Goal: Information Seeking & Learning: Learn about a topic

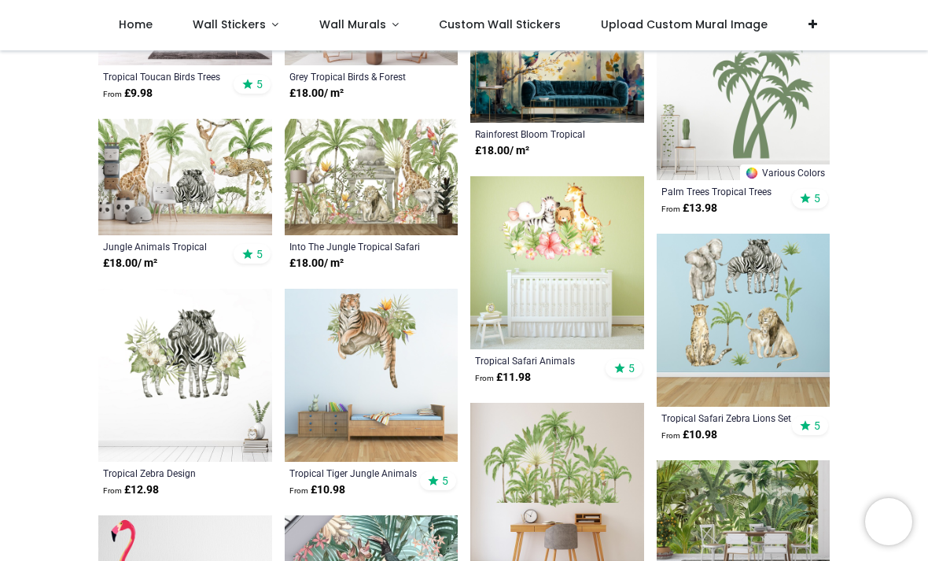
scroll to position [688, 0]
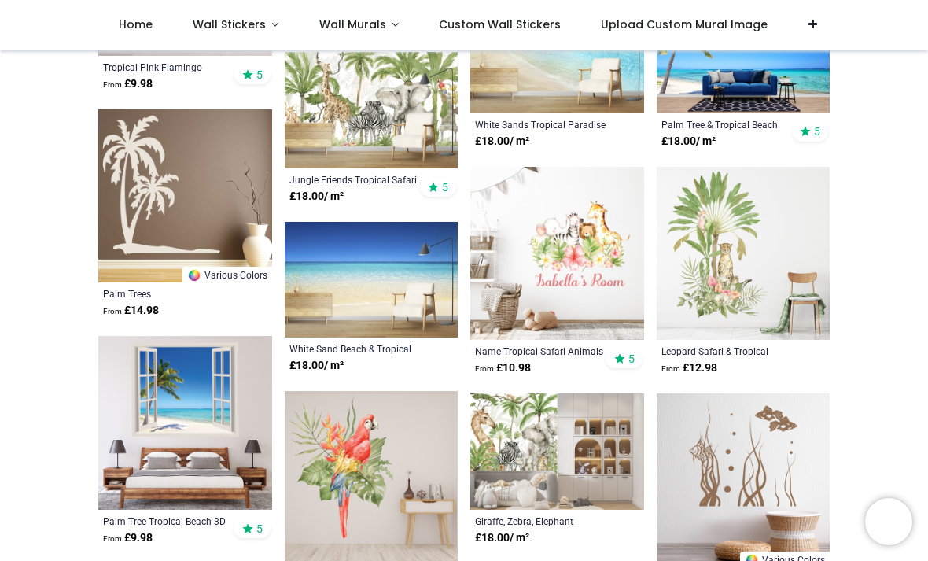
scroll to position [1329, 0]
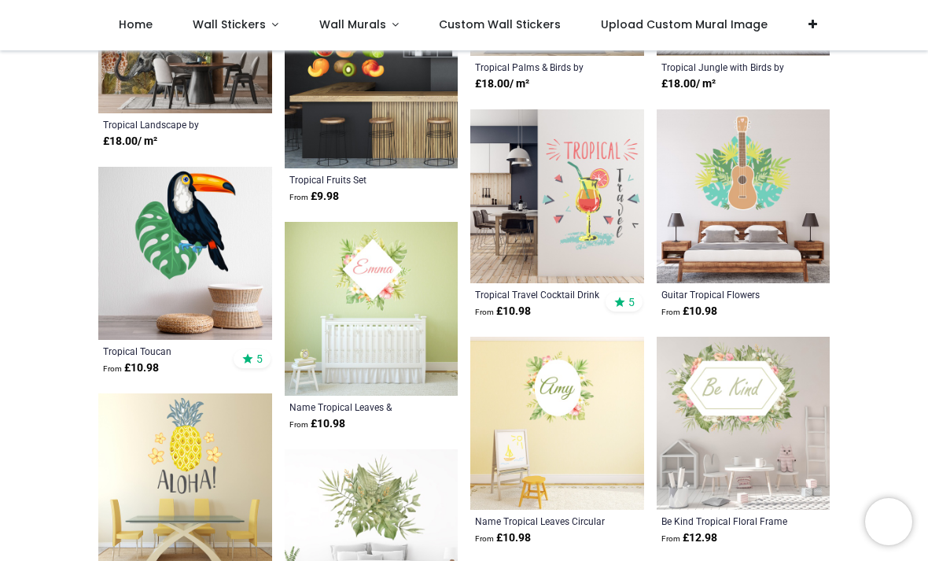
scroll to position [3932, 0]
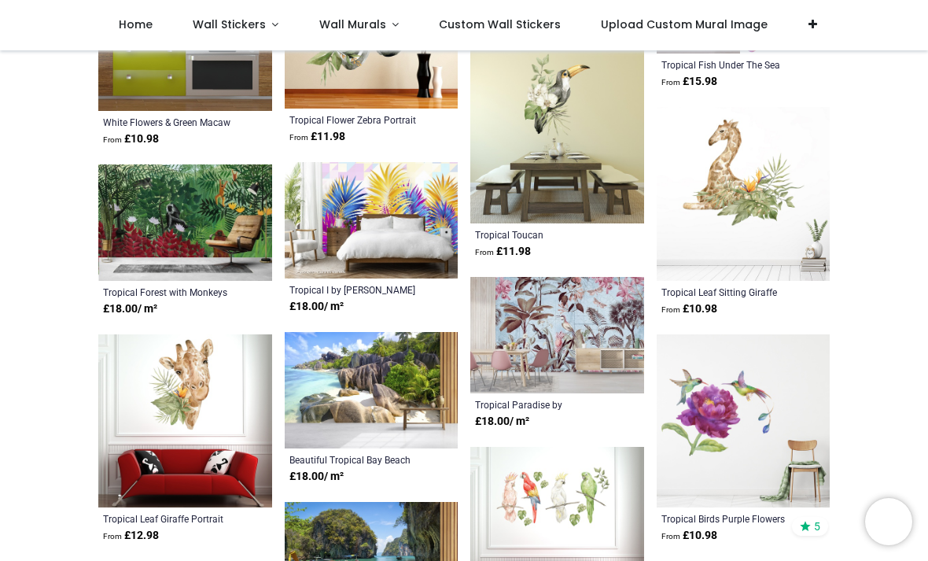
scroll to position [5295, 0]
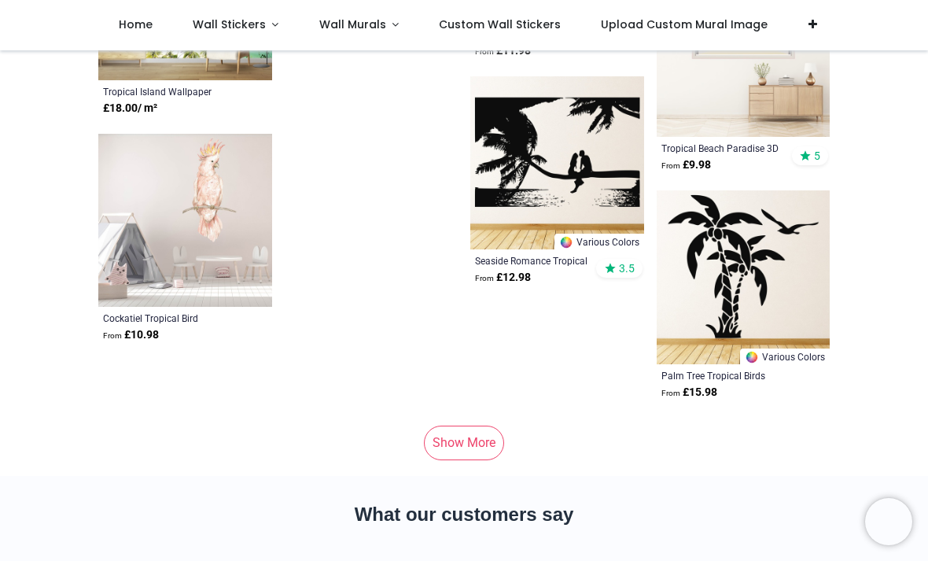
scroll to position [7424, 0]
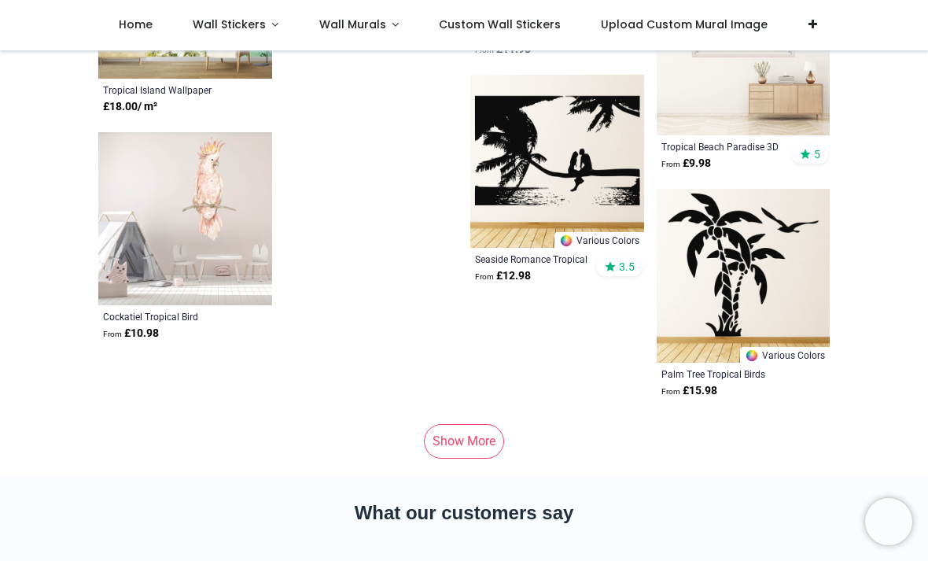
click at [481, 441] on link "Show More" at bounding box center [464, 441] width 80 height 35
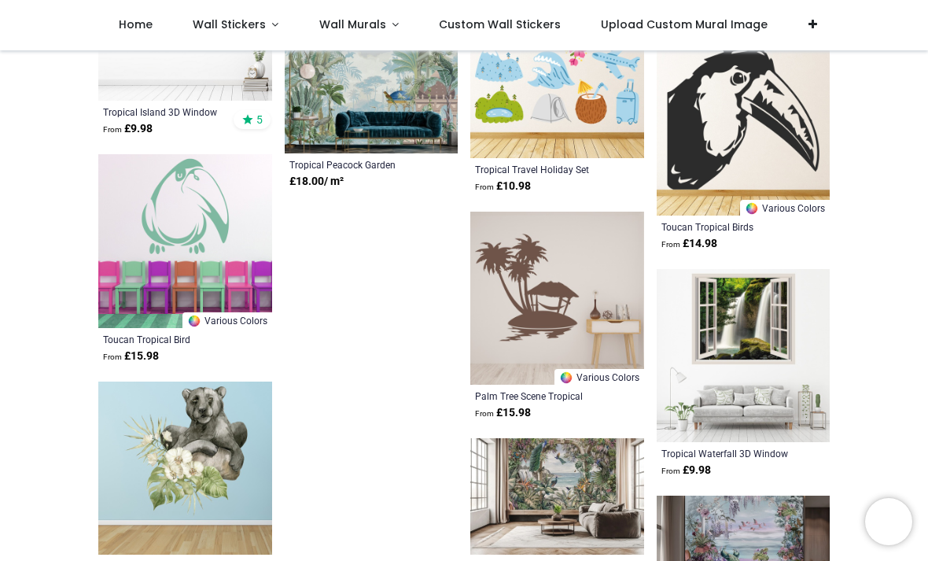
scroll to position [8732, 0]
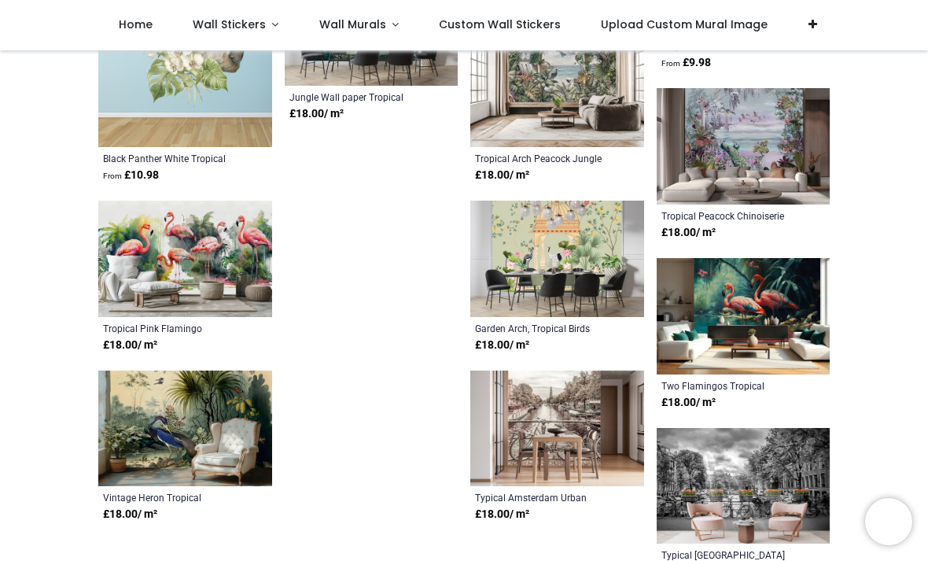
scroll to position [9057, 0]
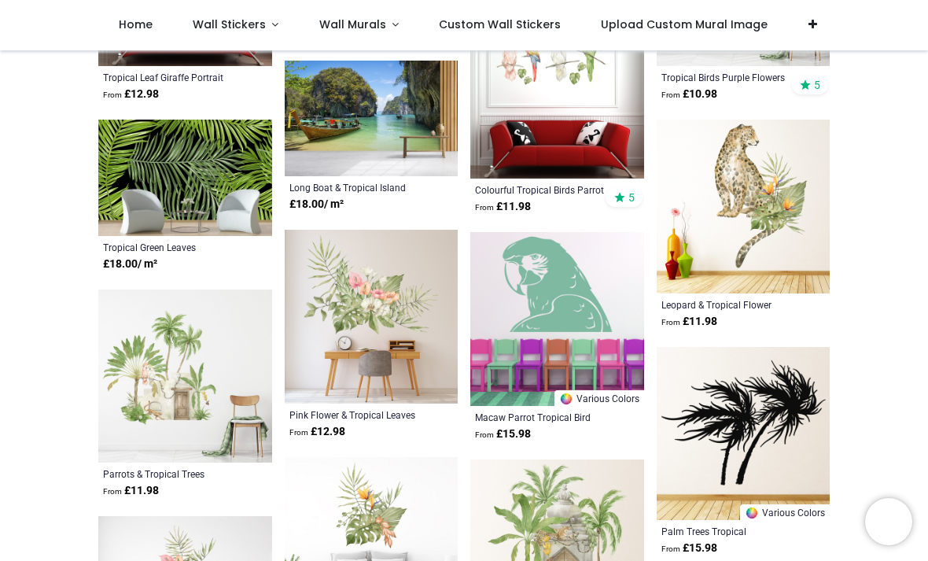
scroll to position [5693, 0]
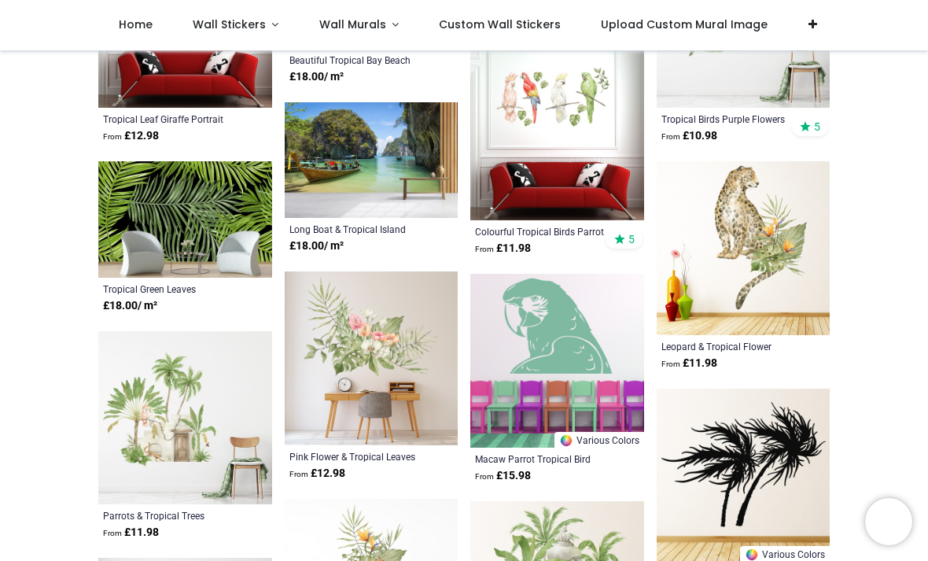
click at [236, 27] on span "Wall Stickers" at bounding box center [229, 25] width 73 height 16
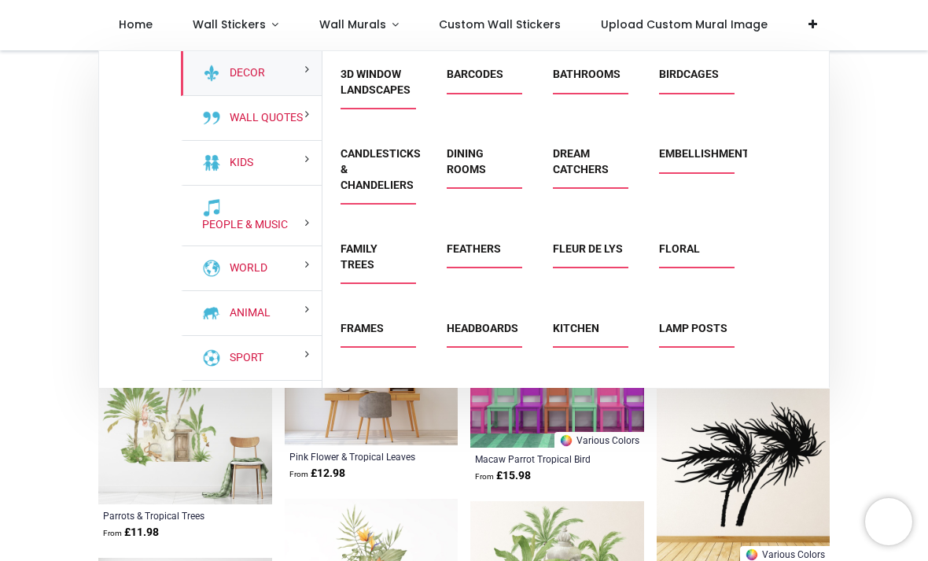
click at [282, 309] on div "Animal" at bounding box center [251, 313] width 141 height 45
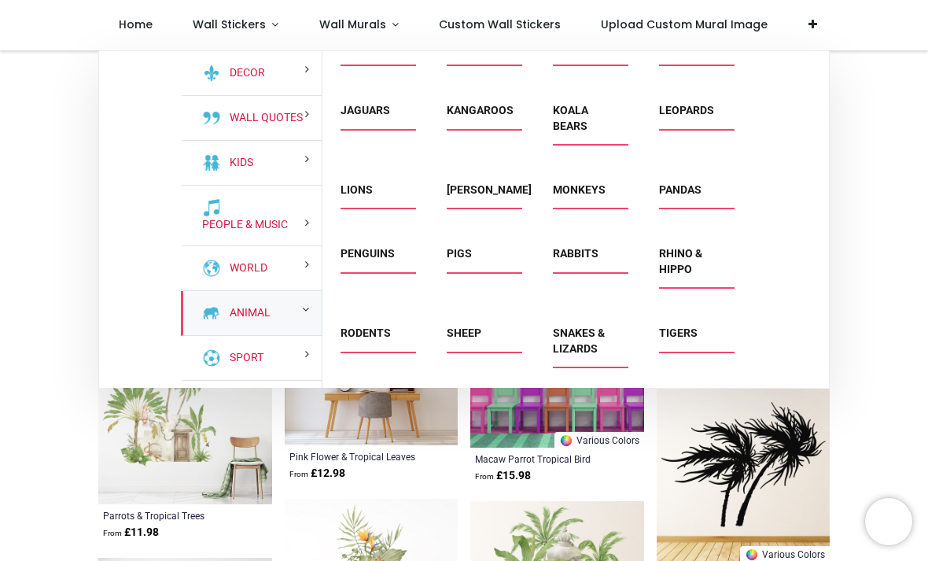
scroll to position [335, 0]
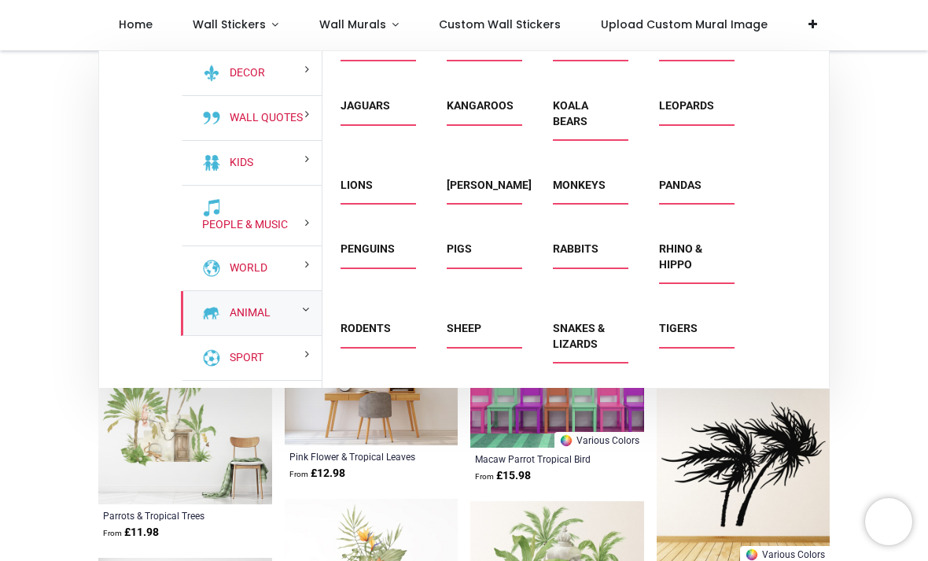
click at [682, 331] on link "Tigers" at bounding box center [678, 328] width 39 height 13
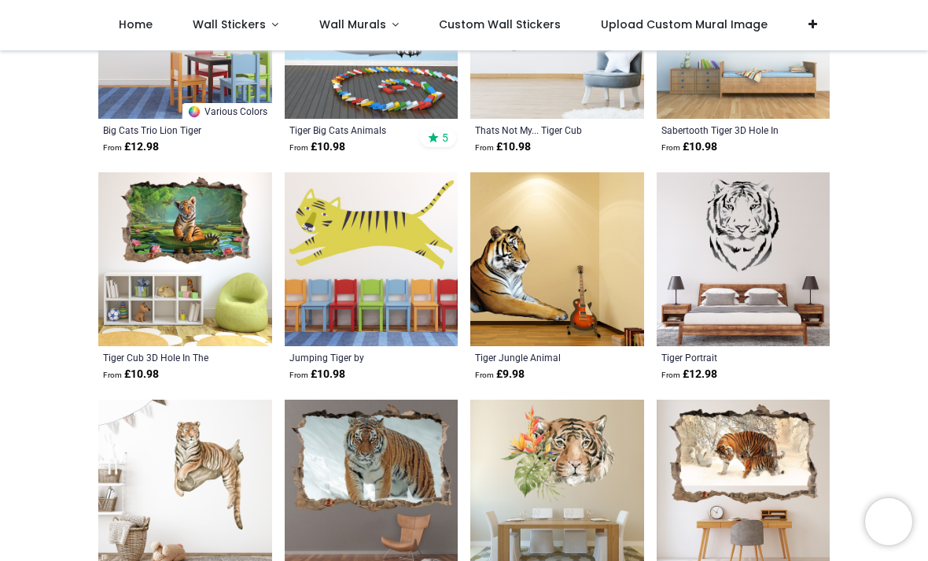
scroll to position [670, 0]
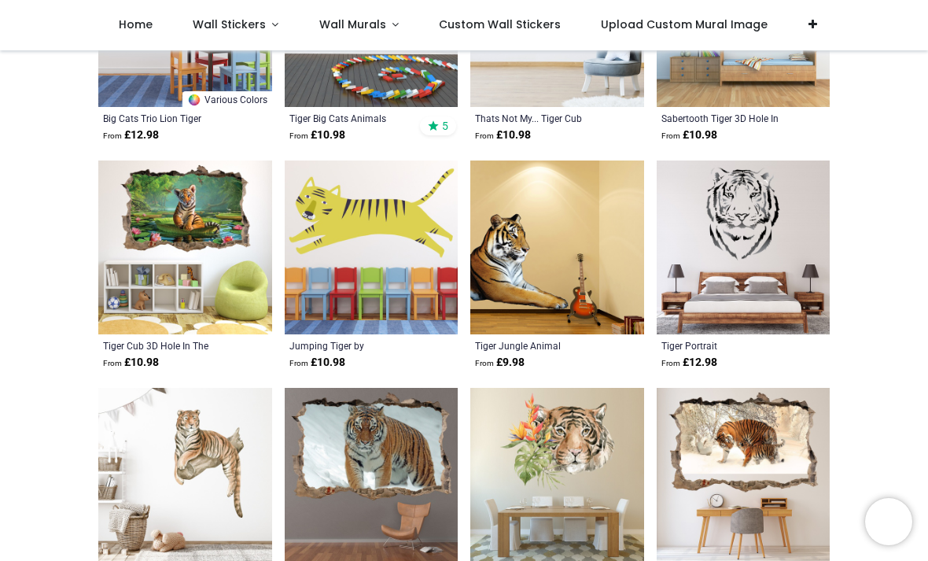
click at [185, 209] on img at bounding box center [185, 248] width 174 height 174
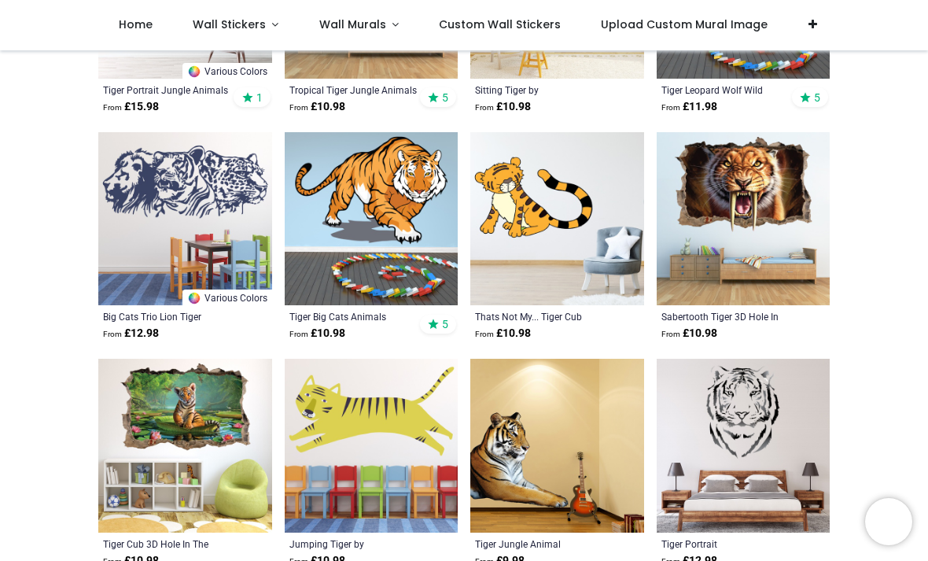
scroll to position [471, 0]
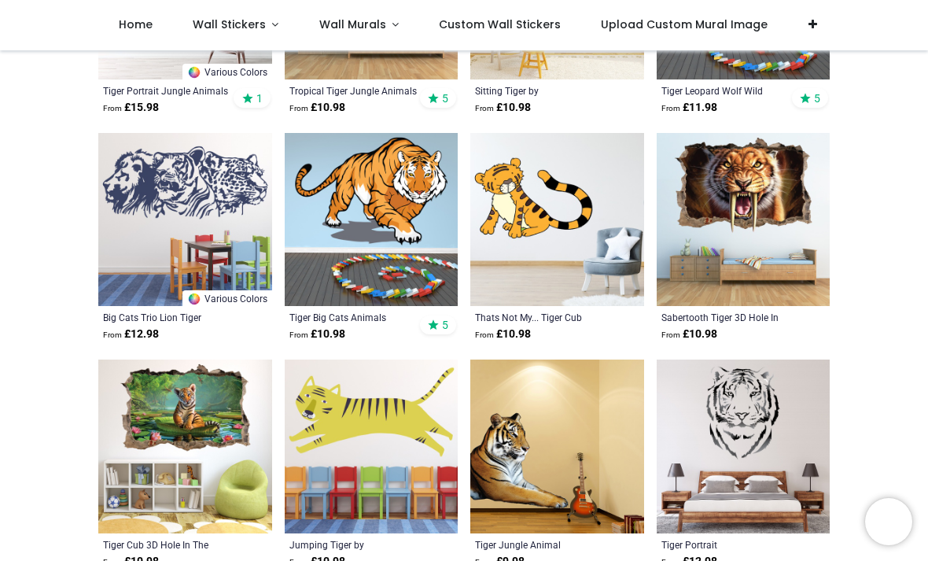
click at [192, 393] on img at bounding box center [185, 447] width 174 height 174
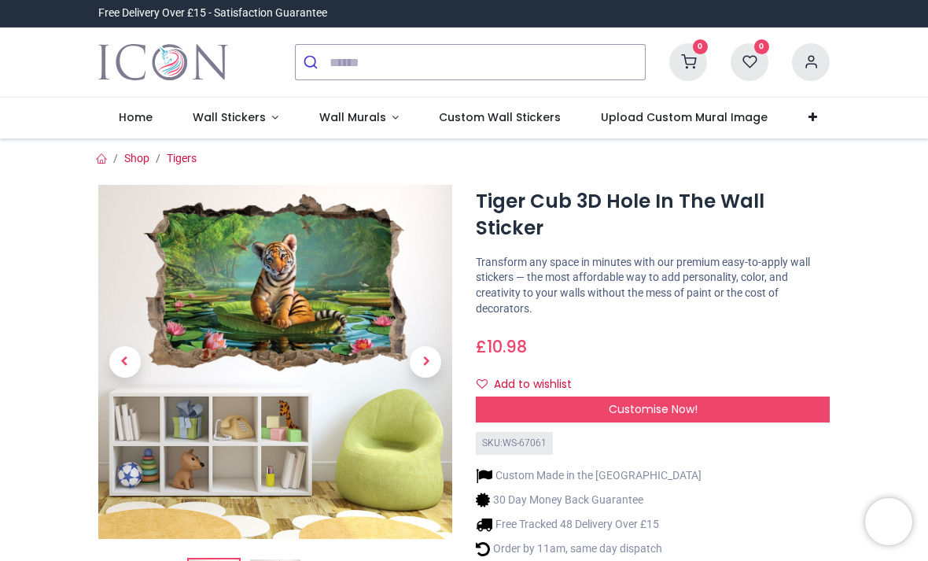
click at [297, 302] on img at bounding box center [275, 362] width 354 height 354
click at [426, 364] on span "Next" at bounding box center [425, 361] width 31 height 31
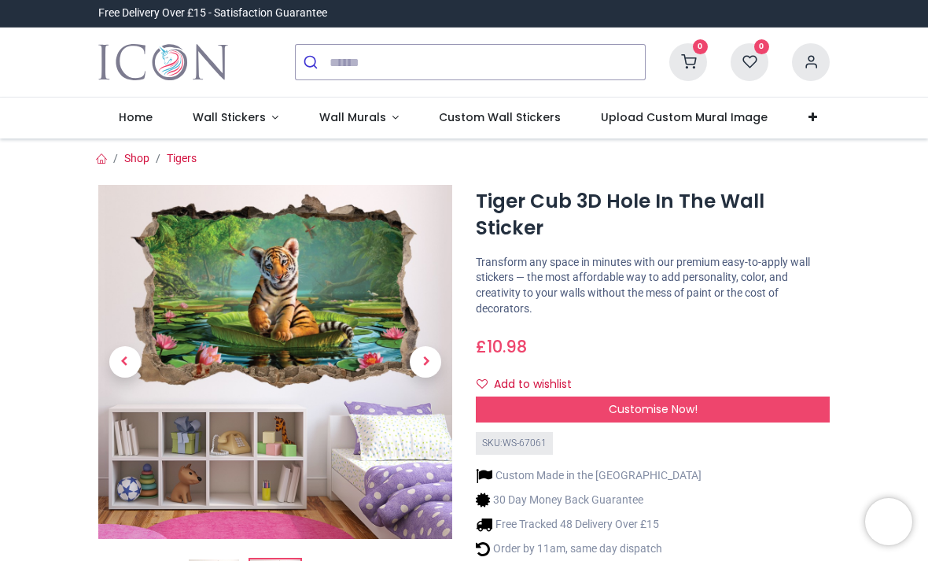
click at [434, 361] on span "Next" at bounding box center [425, 361] width 31 height 31
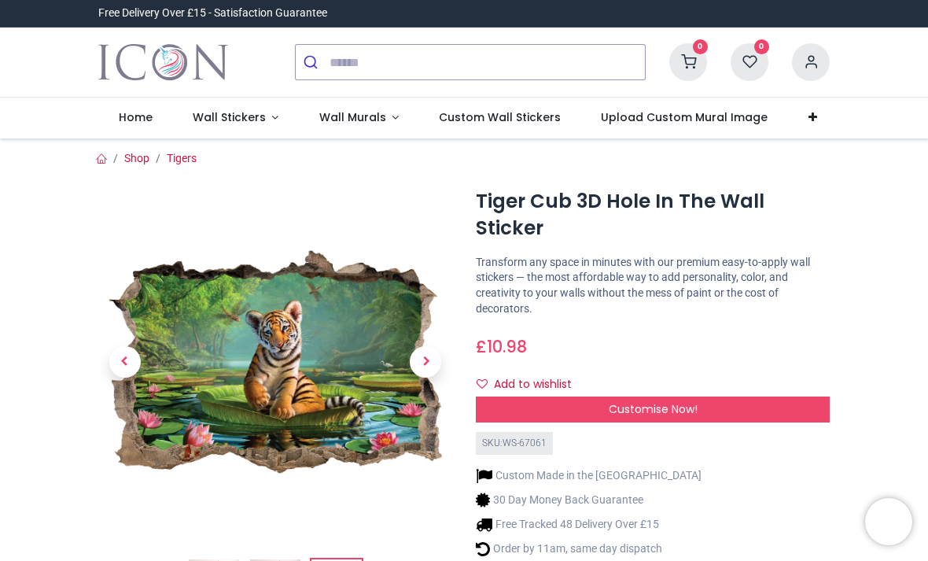
click at [432, 374] on span "Next" at bounding box center [425, 361] width 31 height 31
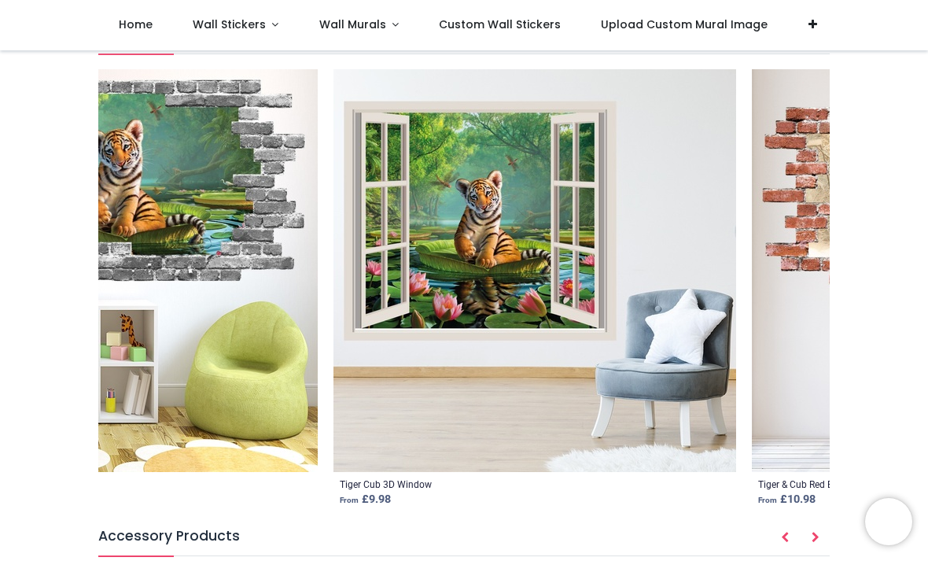
scroll to position [0, 1430]
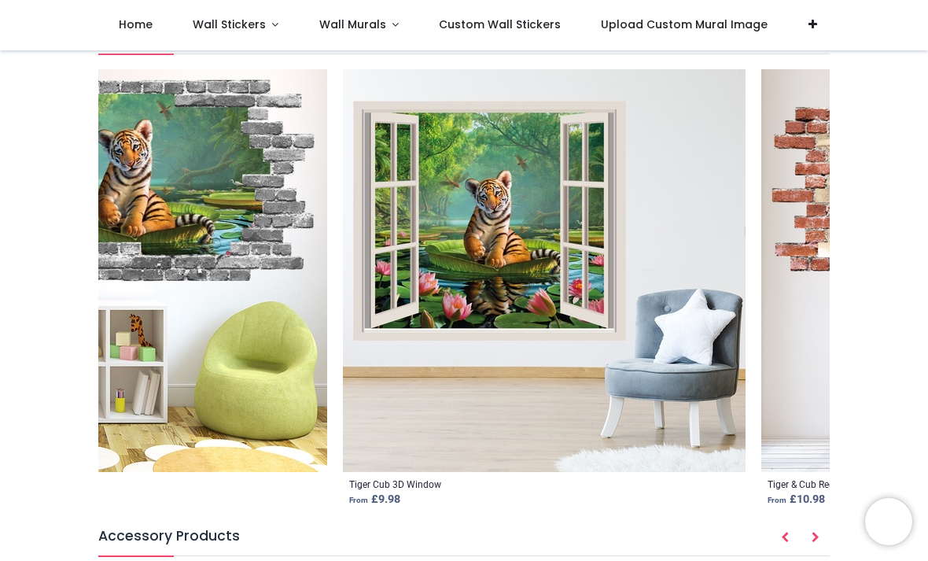
click at [519, 270] on img at bounding box center [544, 270] width 403 height 403
click at [571, 237] on img at bounding box center [544, 270] width 403 height 403
